Goal: Download file/media

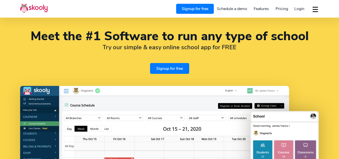
select select "en"
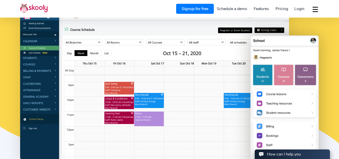
select select "1"
select select "[GEOGRAPHIC_DATA]"
select select "America/New_York"
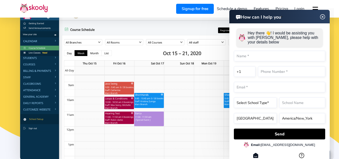
click at [322, 18] on img at bounding box center [322, 17] width 10 height 6
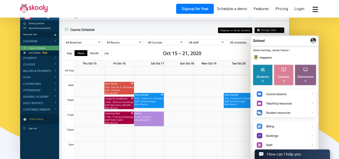
click at [316, 10] on button "dropdown menu" at bounding box center [314, 10] width 7 height 12
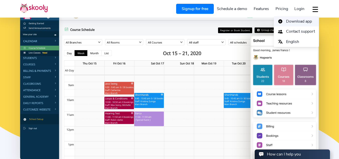
click at [304, 19] on span "Download app" at bounding box center [299, 21] width 26 height 7
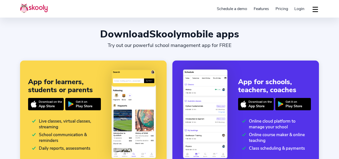
select select "en"
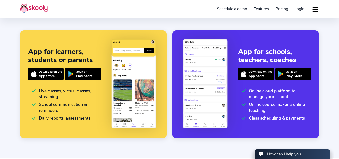
select select "1"
select select "[GEOGRAPHIC_DATA]"
select select "America/New_York"
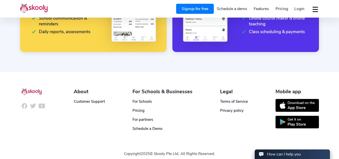
scroll to position [122, 0]
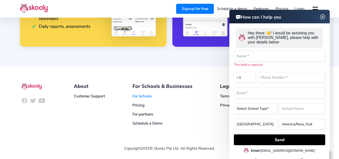
click at [145, 97] on link "For Schools" at bounding box center [141, 95] width 19 height 5
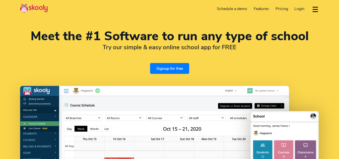
select select "en"
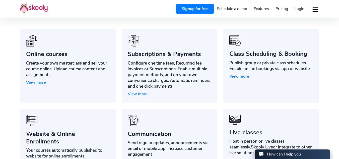
select select "1"
select select "[GEOGRAPHIC_DATA]"
select select "America/New_York"
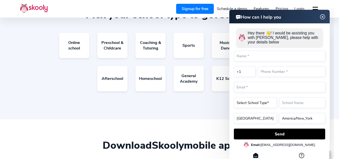
scroll to position [877, 0]
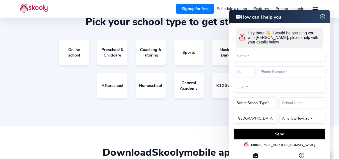
click at [319, 17] on img at bounding box center [322, 17] width 6 height 10
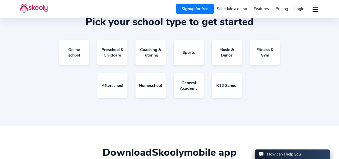
drag, startPoint x: 322, startPoint y: 16, endPoint x: 133, endPoint y: 8, distance: 189.1
click at [322, 16] on header "Signup for free Schedule a demo Features Attendance Billing & Payments Class Sc…" at bounding box center [169, 9] width 339 height 18
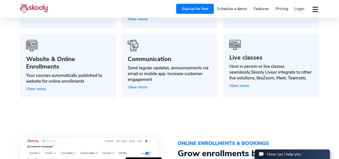
scroll to position [358, 0]
